Goal: Manage account settings

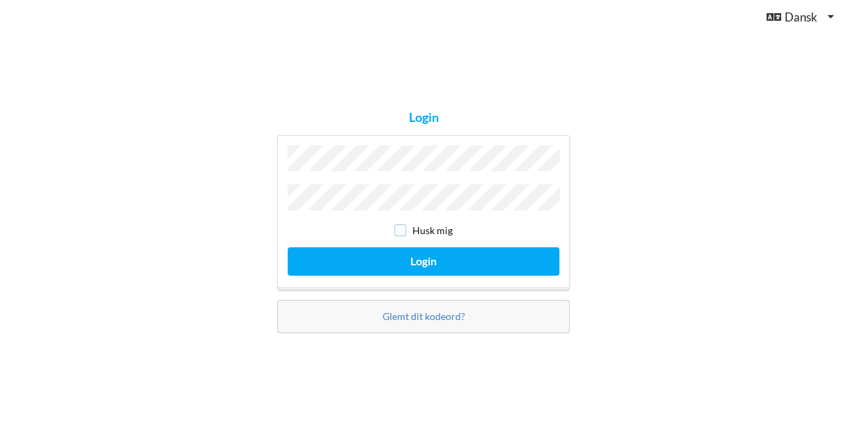
click at [403, 230] on input "checkbox" at bounding box center [400, 231] width 12 height 12
checkbox input "true"
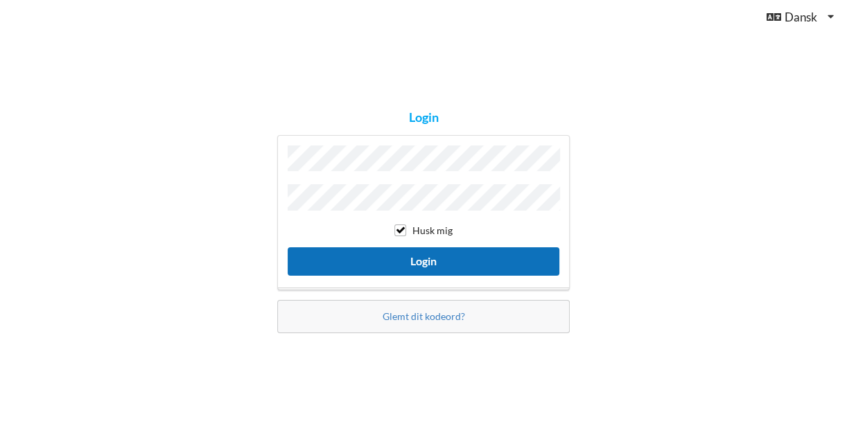
click at [430, 257] on button "Login" at bounding box center [424, 261] width 272 height 28
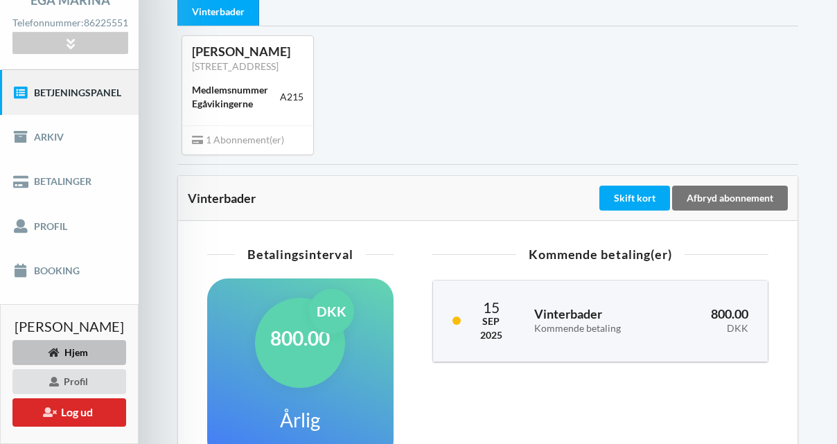
scroll to position [125, 0]
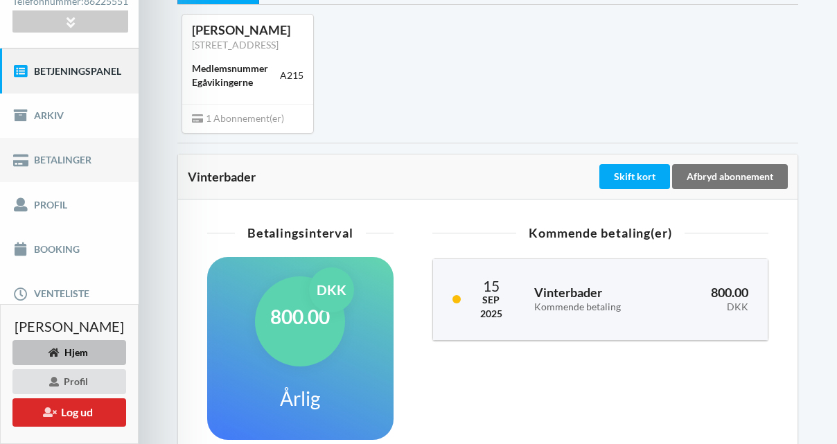
click at [53, 172] on link "Betalinger" at bounding box center [69, 160] width 139 height 44
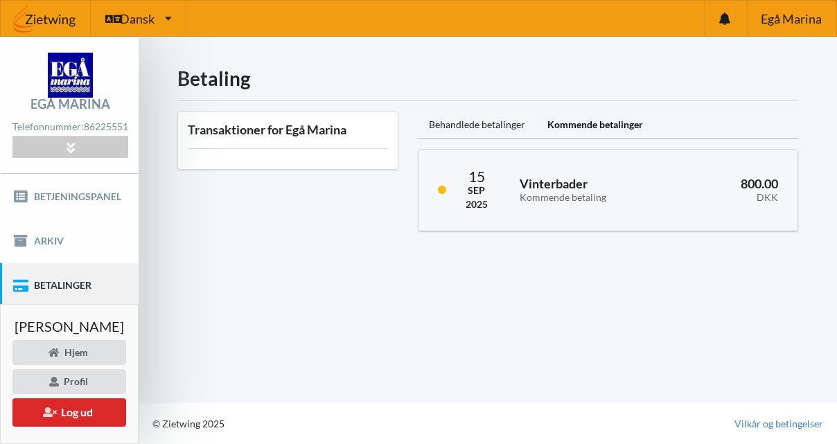
scroll to position [6, 0]
click at [82, 202] on link "Betjeningspanel" at bounding box center [69, 196] width 139 height 44
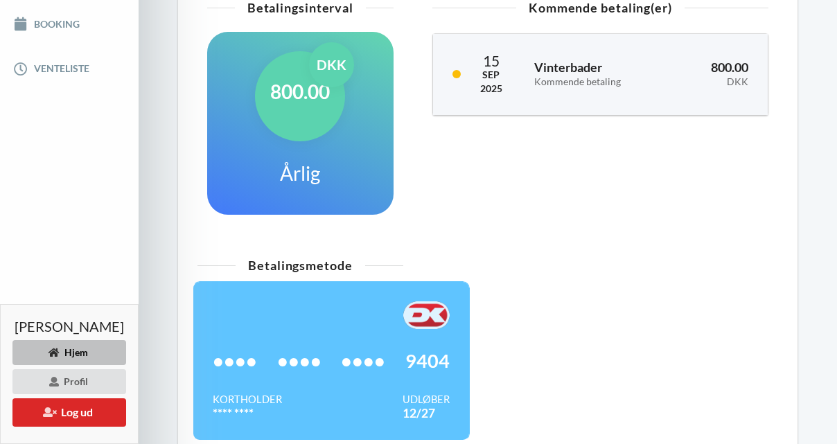
scroll to position [458, 0]
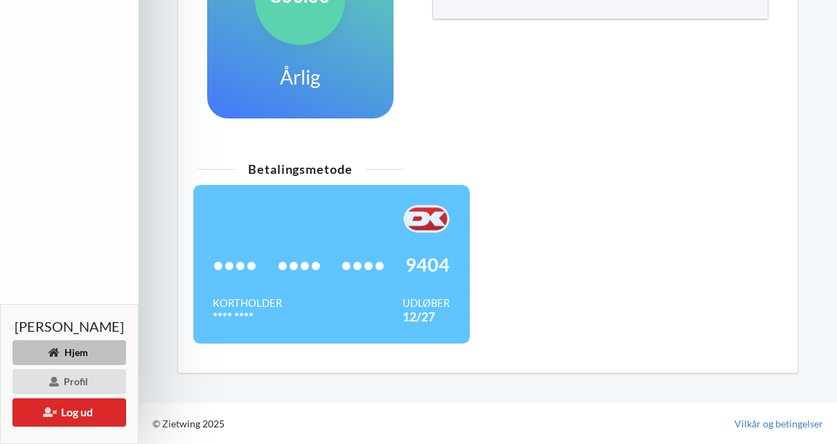
click at [356, 247] on div "•••• •••• •••• 9404" at bounding box center [331, 265] width 237 height 64
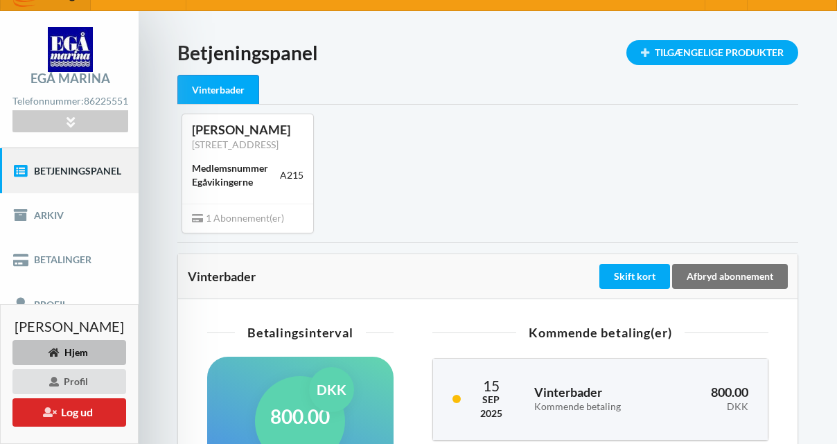
scroll to position [17, 0]
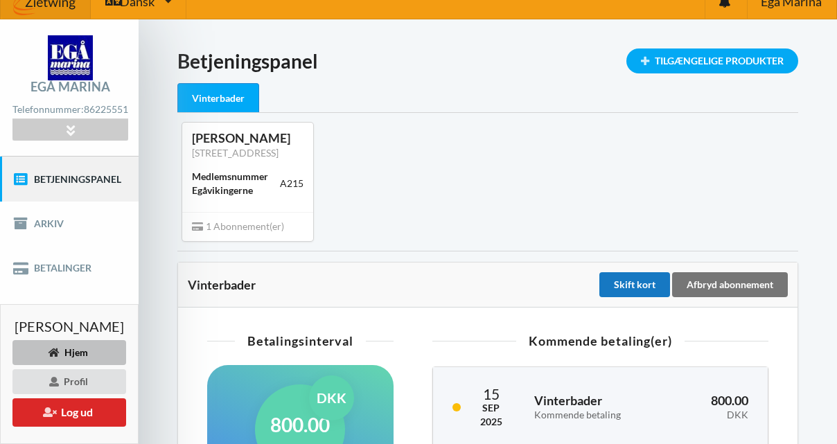
click at [620, 297] on div "Skift kort" at bounding box center [634, 284] width 71 height 25
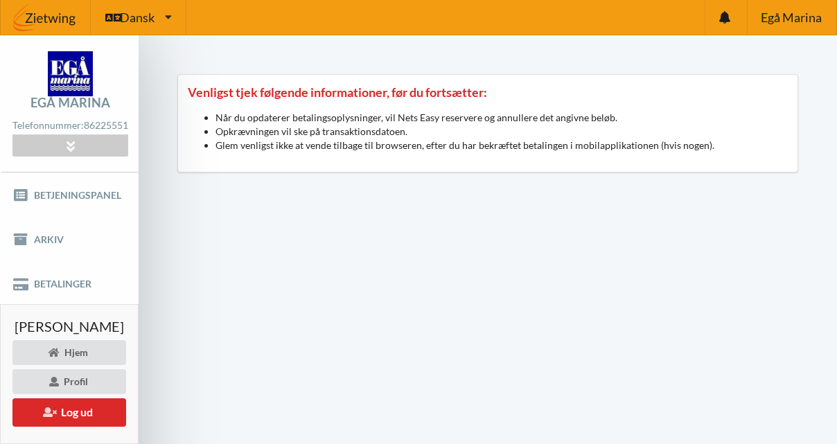
scroll to position [64, 0]
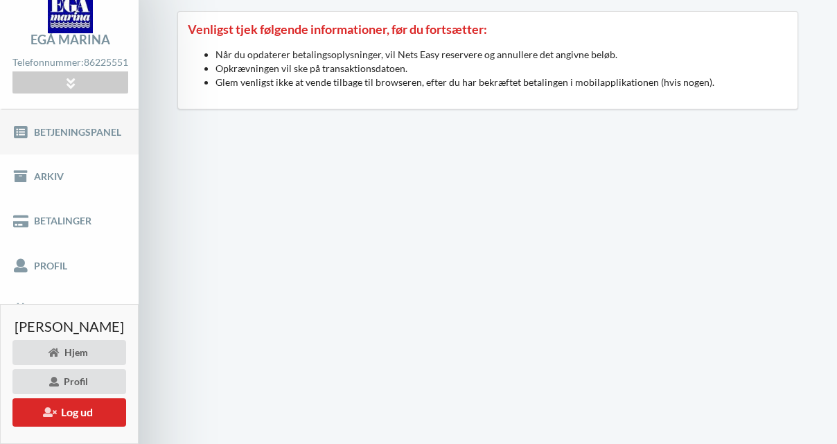
click at [57, 135] on link "Betjeningspanel" at bounding box center [69, 132] width 139 height 44
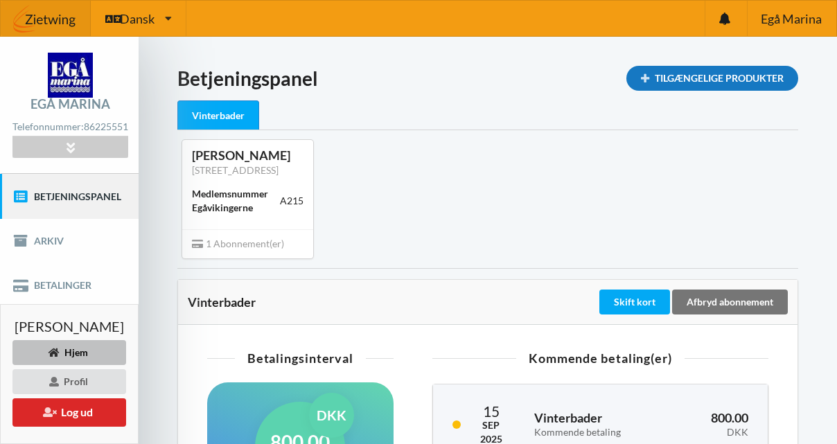
click at [681, 74] on div "Tilgængelige Produkter" at bounding box center [713, 78] width 172 height 25
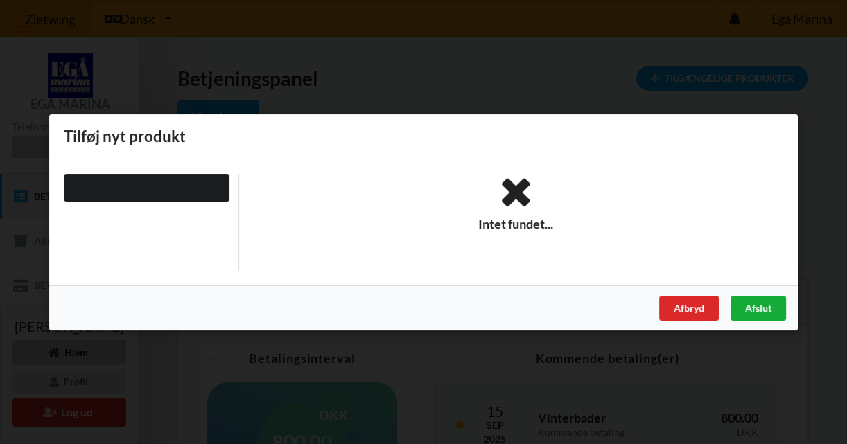
click at [770, 317] on div "Afslut" at bounding box center [757, 307] width 55 height 25
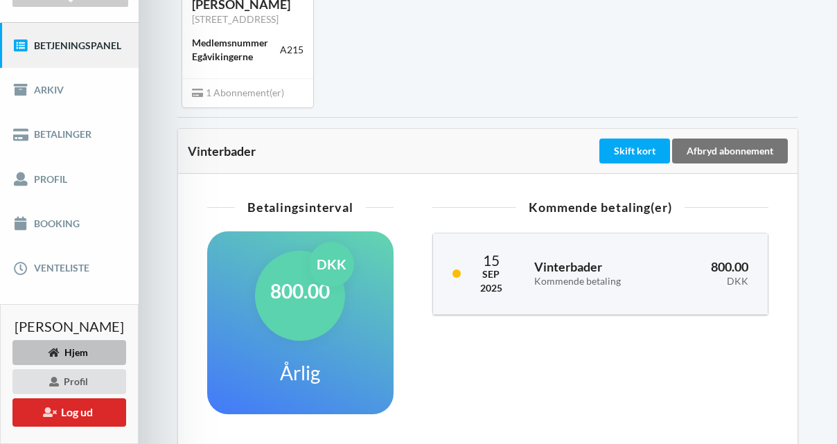
scroll to position [143, 0]
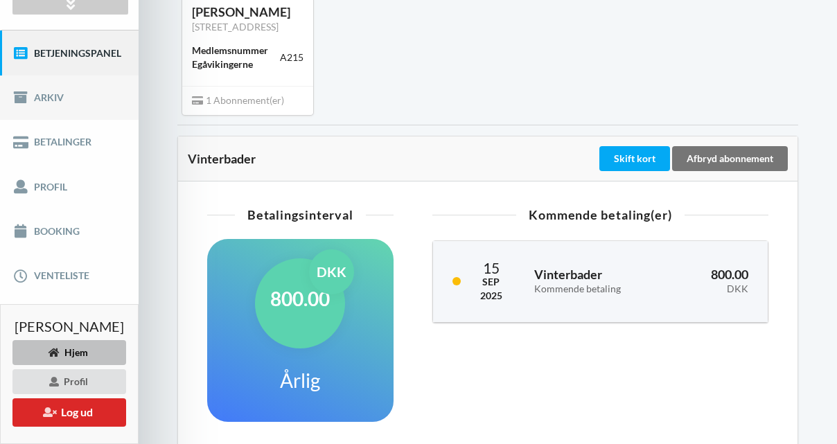
click at [44, 104] on link "Arkiv" at bounding box center [69, 98] width 139 height 44
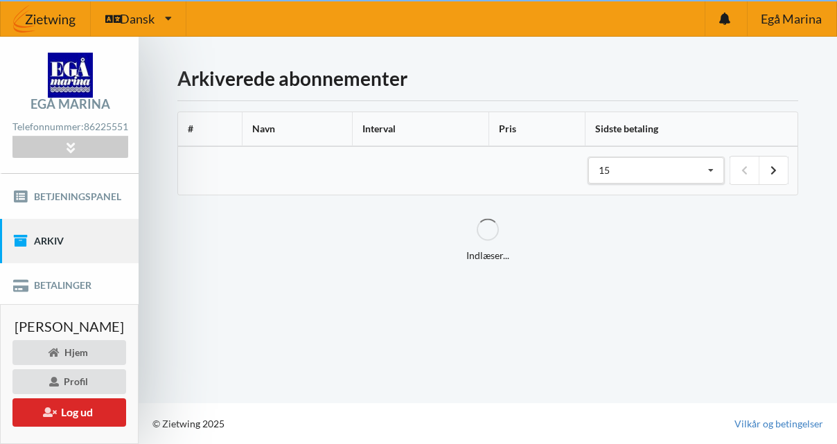
scroll to position [6, 0]
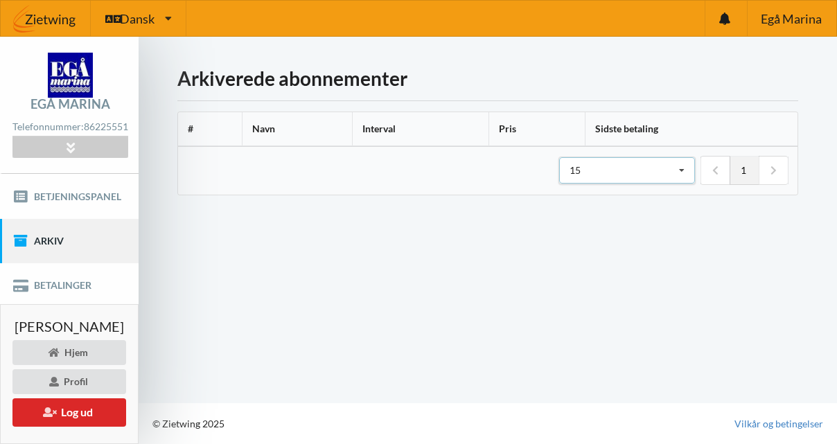
click at [683, 164] on icon at bounding box center [682, 171] width 21 height 26
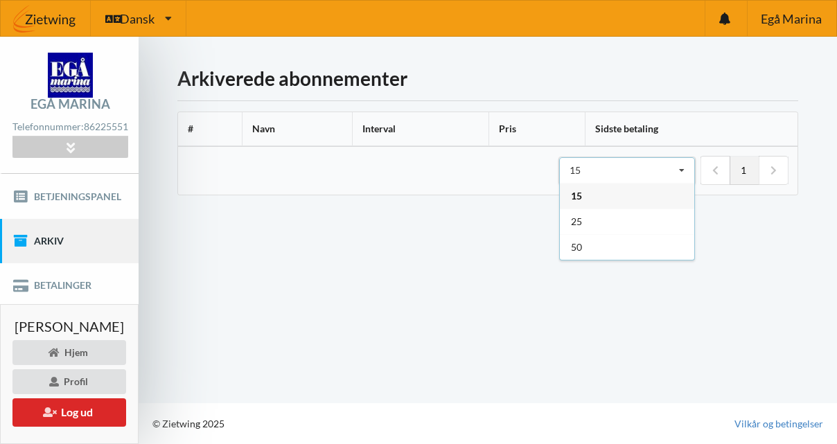
click at [664, 188] on div "15" at bounding box center [627, 196] width 134 height 26
click at [776, 166] on icon at bounding box center [774, 171] width 6 height 10
click at [73, 286] on link "Betalinger" at bounding box center [69, 285] width 139 height 44
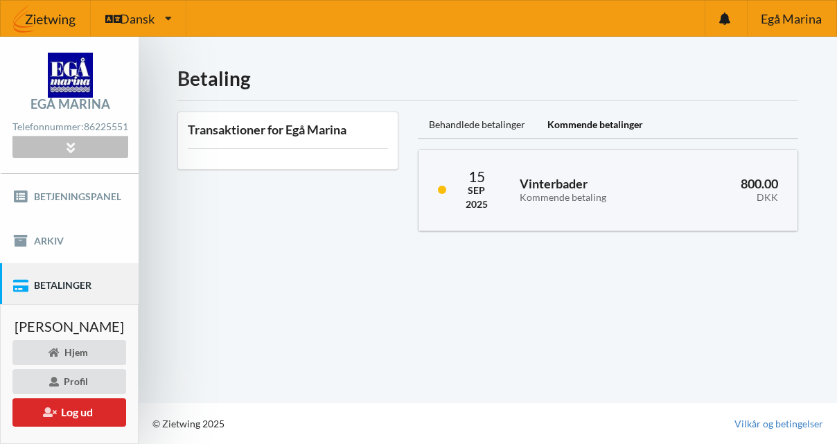
click at [85, 158] on div at bounding box center [69, 147] width 115 height 21
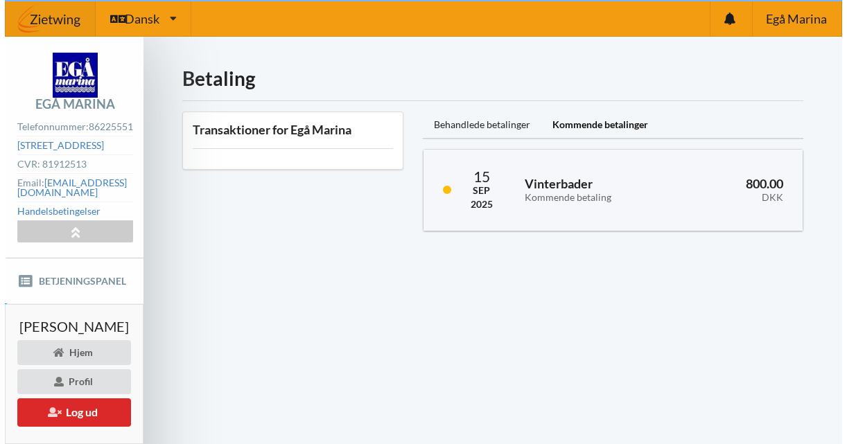
scroll to position [6, 0]
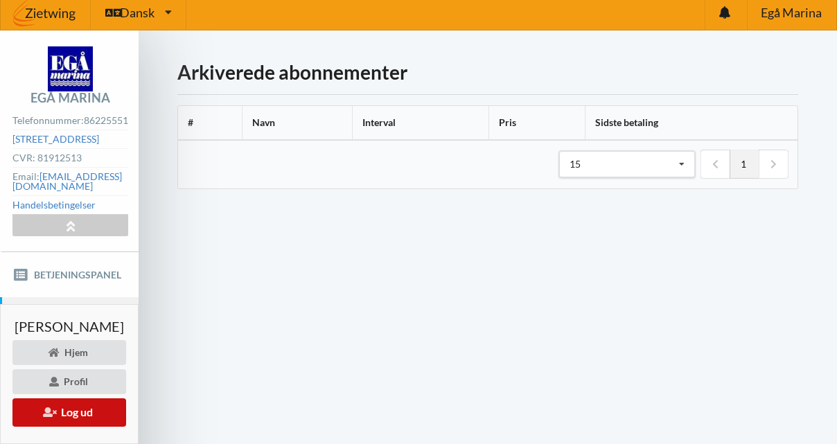
click at [72, 409] on button "Log ud" at bounding box center [69, 413] width 114 height 28
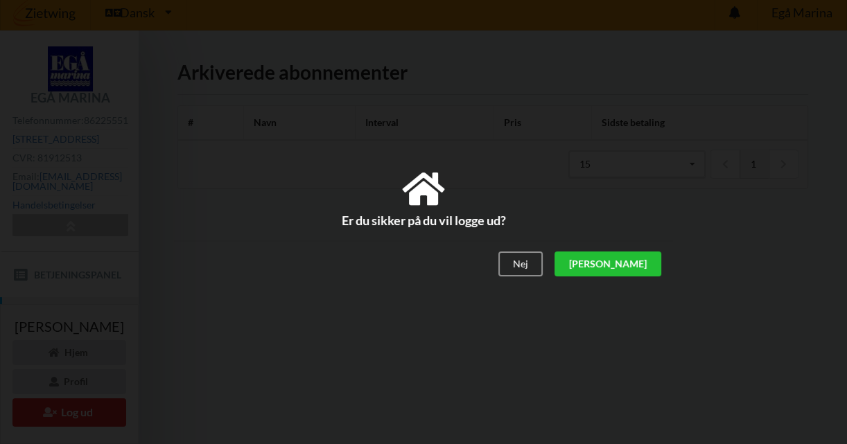
click at [650, 256] on div "[PERSON_NAME]" at bounding box center [607, 264] width 107 height 25
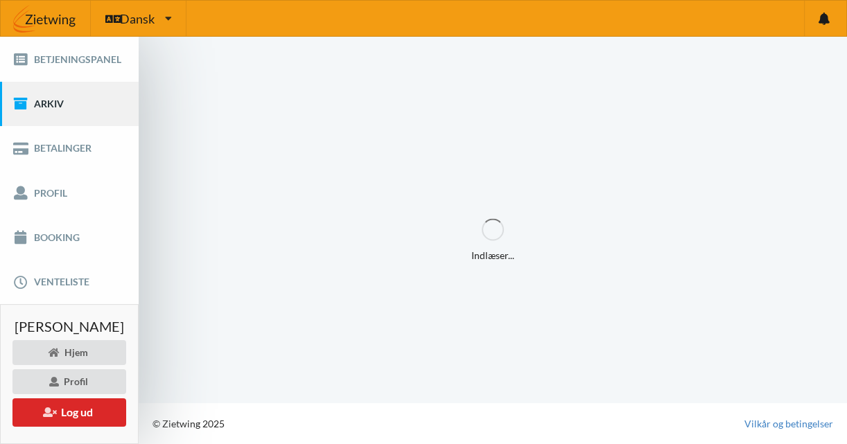
scroll to position [0, 0]
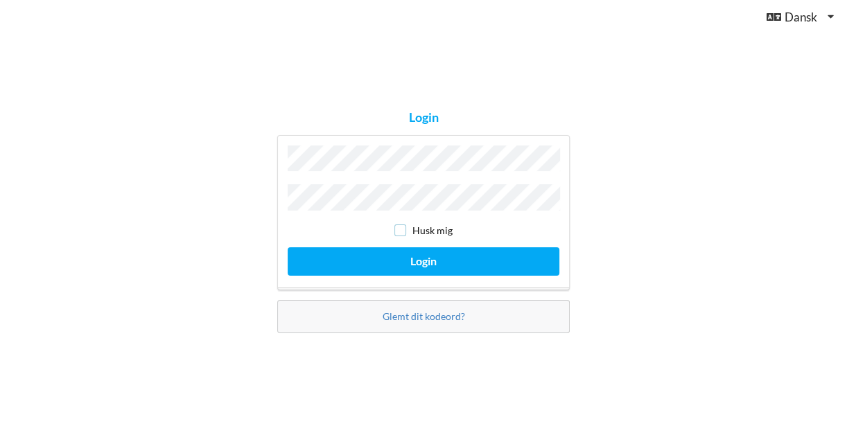
drag, startPoint x: 402, startPoint y: 227, endPoint x: 421, endPoint y: 214, distance: 23.5
click at [403, 226] on input "checkbox" at bounding box center [400, 231] width 12 height 12
checkbox input "true"
